Goal: Transaction & Acquisition: Purchase product/service

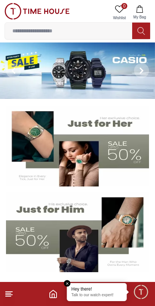
click at [99, 291] on div "Hey there!" at bounding box center [97, 289] width 51 height 6
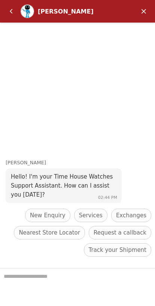
click at [150, 3] on header "[PERSON_NAME]" at bounding box center [77, 11] width 155 height 23
click at [143, 12] on em "Minimize" at bounding box center [144, 11] width 15 height 15
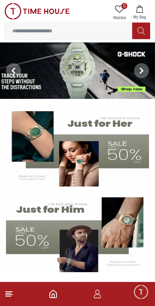
click at [97, 293] on icon "button" at bounding box center [97, 293] width 9 height 9
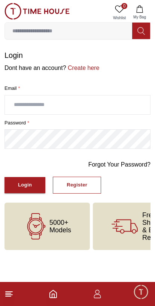
click at [112, 103] on input "text" at bounding box center [78, 104] width 146 height 19
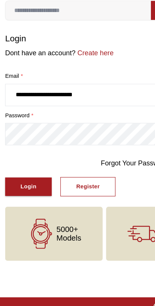
type input "**********"
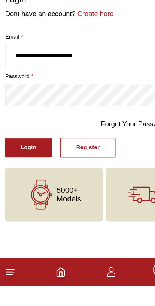
click at [18, 181] on div "Login" at bounding box center [25, 185] width 14 height 9
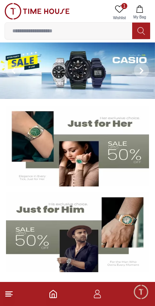
click at [124, 4] on span "1" at bounding box center [125, 6] width 6 height 6
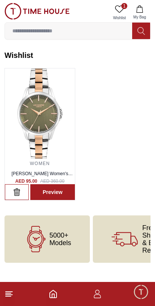
click at [51, 292] on icon "Home" at bounding box center [53, 293] width 9 height 9
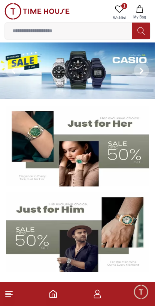
click at [53, 293] on icon "Home" at bounding box center [53, 293] width 9 height 9
click at [84, 164] on img at bounding box center [77, 146] width 143 height 80
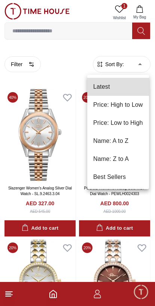
click at [133, 124] on li "Price: Low to High" at bounding box center [118, 123] width 62 height 18
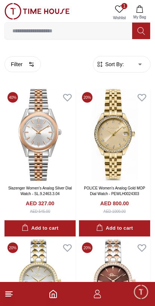
type input "*"
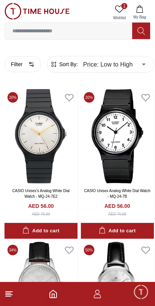
click at [99, 295] on icon "button" at bounding box center [97, 293] width 9 height 9
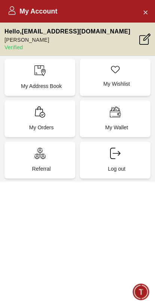
click at [11, 7] on icon at bounding box center [12, 8] width 4 height 4
click at [148, 10] on icon "Close Account" at bounding box center [146, 12] width 6 height 9
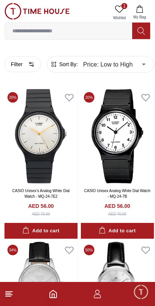
click at [7, 293] on line at bounding box center [8, 293] width 5 height 0
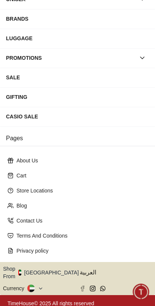
scroll to position [97, 0]
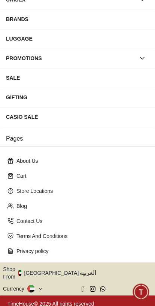
click at [82, 270] on icon "button" at bounding box center [83, 273] width 3 height 6
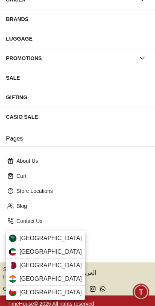
click at [55, 239] on div "[GEOGRAPHIC_DATA]" at bounding box center [45, 238] width 79 height 14
